Goal: Transaction & Acquisition: Obtain resource

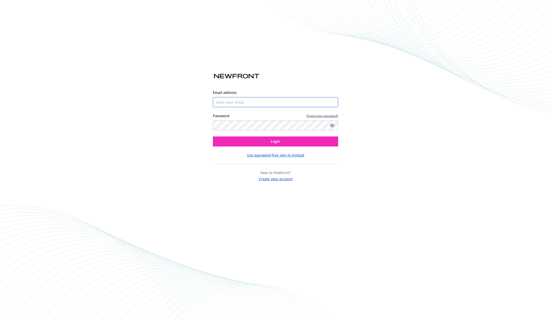
click at [230, 106] on input "Email address" at bounding box center [275, 102] width 125 height 10
click at [230, 104] on input "Email address" at bounding box center [275, 102] width 125 height 10
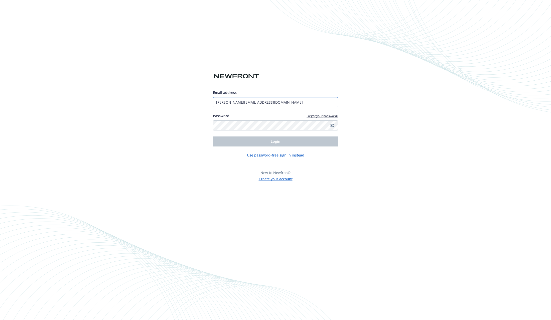
type input "[PERSON_NAME][EMAIL_ADDRESS][DOMAIN_NAME]"
click at [213, 136] on button "Login" at bounding box center [275, 141] width 125 height 10
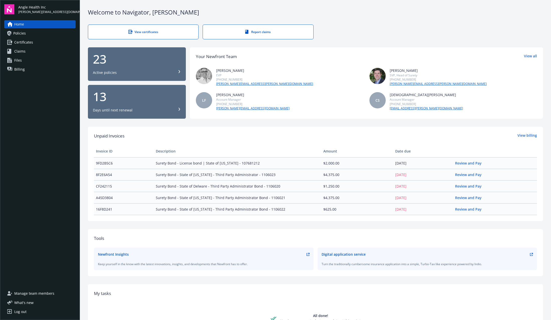
click at [28, 40] on span "Certificates" at bounding box center [23, 42] width 19 height 8
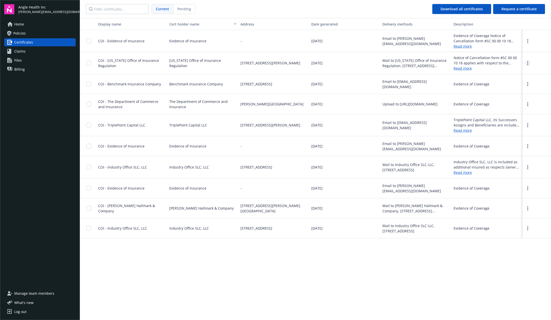
click at [530, 65] on link "more" at bounding box center [528, 63] width 6 height 6
click at [508, 85] on div "Evidence of Coverage" at bounding box center [486, 84] width 71 height 20
click at [529, 84] on link "more" at bounding box center [528, 84] width 6 height 6
click at [518, 94] on link "Download" at bounding box center [513, 94] width 33 height 10
click at [160, 269] on div "Display name Cert holder name Address Date generated Delivery methods Descripti…" at bounding box center [315, 168] width 471 height 301
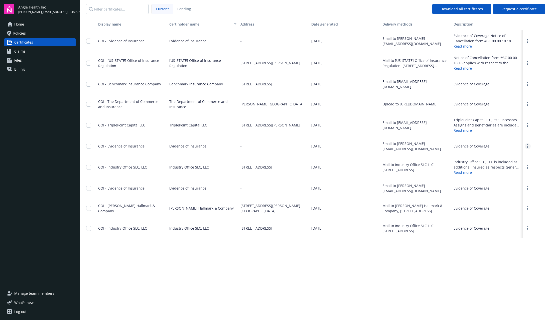
click at [529, 144] on link "more" at bounding box center [528, 146] width 6 height 6
click at [513, 155] on link "Download" at bounding box center [513, 156] width 33 height 10
click at [532, 12] on button "Request a certificate" at bounding box center [519, 9] width 52 height 10
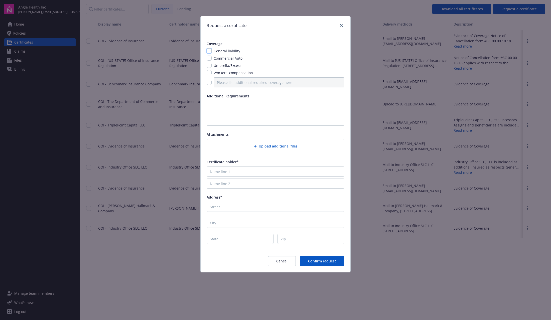
click at [210, 51] on input "checkbox" at bounding box center [209, 50] width 5 height 5
checkbox input "true"
click at [211, 81] on input "checkbox" at bounding box center [209, 82] width 5 height 5
checkbox input "true"
click at [225, 84] on input "Please list additional required coverage here" at bounding box center [279, 82] width 131 height 10
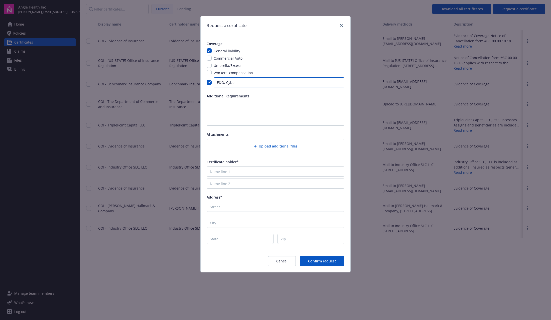
type input "E&O; Cyber"
click at [236, 169] on input "Name line 1" at bounding box center [276, 171] width 138 height 10
click at [240, 107] on textarea at bounding box center [276, 113] width 138 height 25
click at [229, 168] on input "Name line 1" at bounding box center [276, 171] width 138 height 10
type input "N/a"
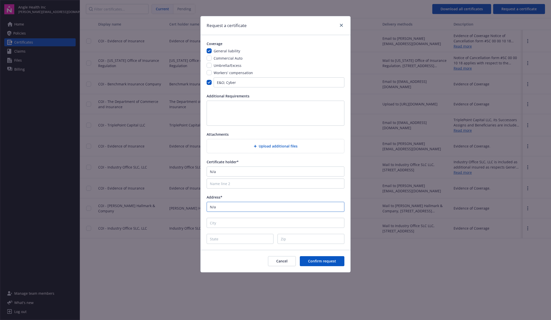
type input "N/a"
click at [279, 259] on span "Cancel" at bounding box center [281, 261] width 11 height 5
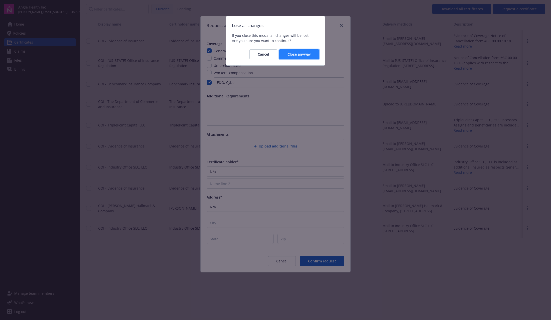
click at [295, 55] on span "Close anyway" at bounding box center [298, 54] width 23 height 5
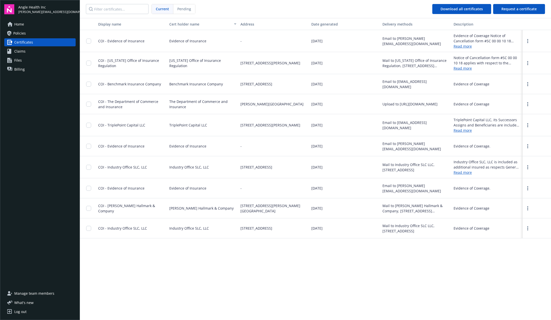
click at [20, 33] on span "Policies" at bounding box center [19, 33] width 13 height 8
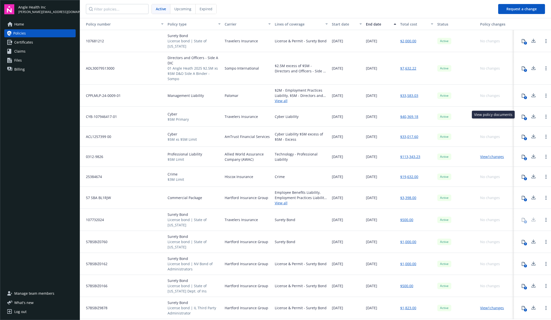
click at [521, 116] on icon at bounding box center [523, 117] width 4 height 4
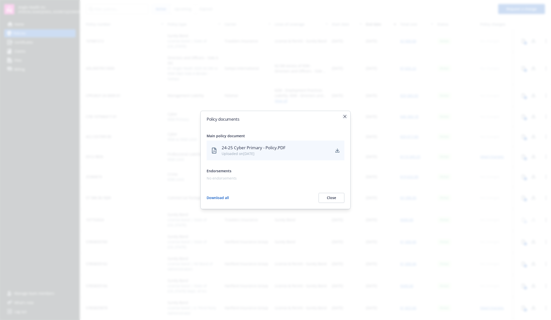
click at [344, 115] on icon "button" at bounding box center [344, 116] width 3 height 3
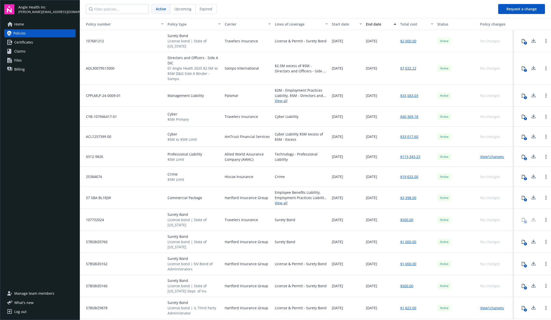
click at [545, 94] on div at bounding box center [546, 96] width 10 height 10
click at [545, 94] on icon "Open options" at bounding box center [545, 96] width 1 height 4
click at [29, 43] on span "Certificates" at bounding box center [23, 42] width 19 height 8
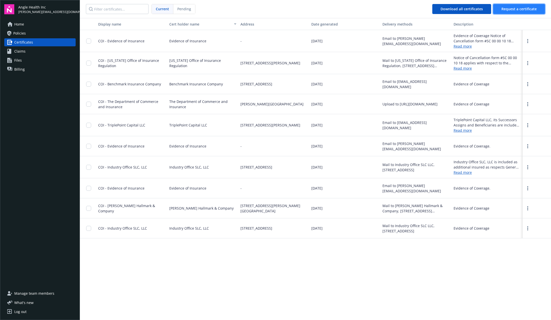
click at [513, 10] on span "Request a certificate" at bounding box center [518, 9] width 35 height 5
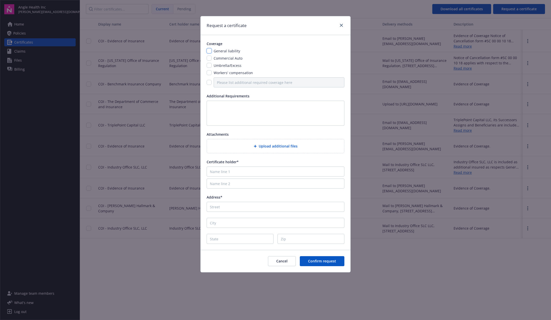
click at [209, 52] on input "checkbox" at bounding box center [209, 50] width 5 height 5
checkbox input "true"
click at [211, 82] on input "checkbox" at bounding box center [209, 82] width 5 height 5
checkbox input "true"
click at [237, 85] on input "Please list additional required coverage here" at bounding box center [279, 82] width 131 height 10
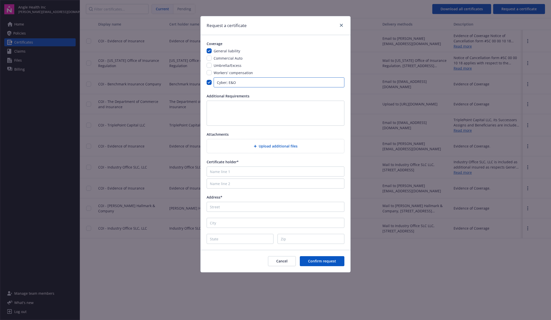
type input "Cyber; E&O"
click at [220, 110] on textarea at bounding box center [276, 113] width 138 height 25
type textarea "Just need to show evidence that these policies exist, with expiration dates and…"
type input "n/a"
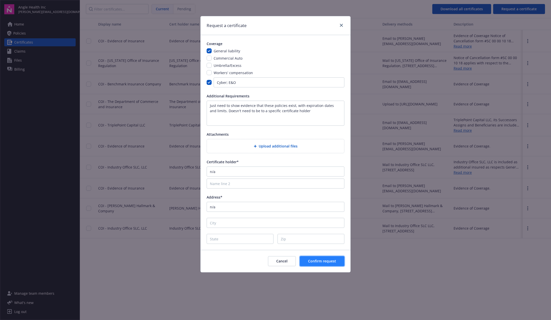
click at [322, 259] on span "Confirm request" at bounding box center [322, 261] width 28 height 5
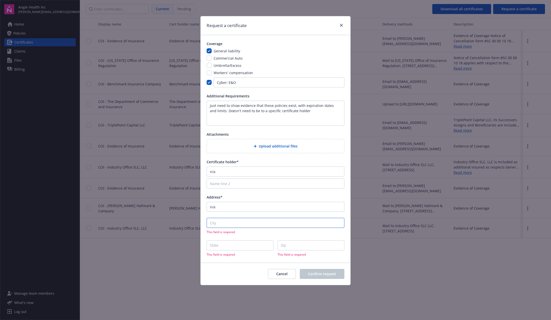
click at [226, 222] on input "City" at bounding box center [276, 223] width 138 height 10
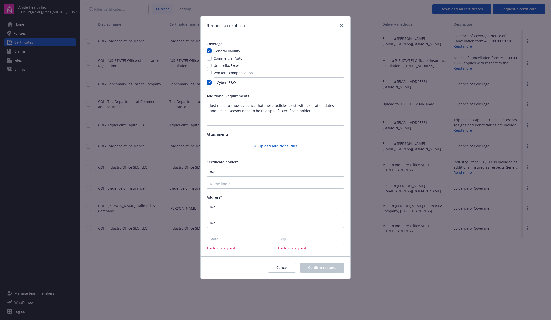
type input "n/a"
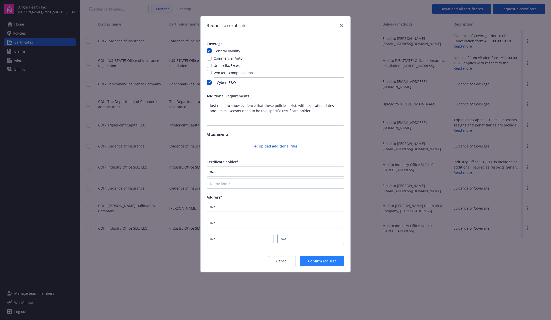
type input "n/a"
click at [314, 262] on span "Confirm request" at bounding box center [322, 261] width 28 height 5
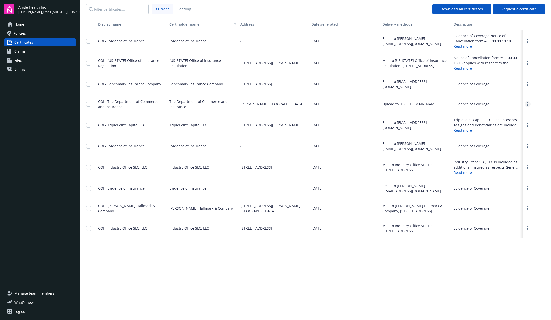
click at [529, 105] on link "more" at bounding box center [528, 104] width 6 height 6
click at [519, 115] on link "Download" at bounding box center [513, 114] width 33 height 10
